Goal: Find contact information: Find contact information

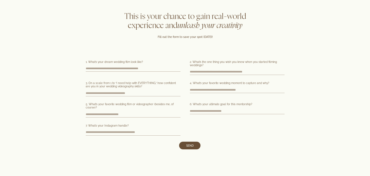
scroll to position [1375, 0]
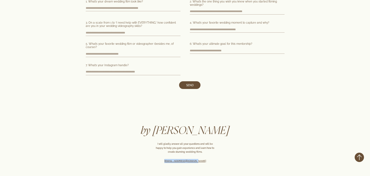
drag, startPoint x: 211, startPoint y: 160, endPoint x: 166, endPoint y: 162, distance: 45.0
click at [166, 162] on div "[EMAIL_ADDRESS][DOMAIN_NAME]" at bounding box center [185, 161] width 75 height 4
copy u "[EMAIL_ADDRESS][DOMAIN_NAME]"
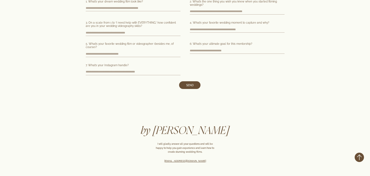
click at [235, 73] on div "1. What’s your dream wedding film look like? 2. What’s the one thing you wish y…" at bounding box center [185, 44] width 208 height 89
drag, startPoint x: 207, startPoint y: 161, endPoint x: 167, endPoint y: 158, distance: 40.4
click at [167, 159] on div "[EMAIL_ADDRESS][DOMAIN_NAME]" at bounding box center [185, 161] width 75 height 4
click at [229, 150] on div at bounding box center [185, 145] width 370 height 40
